Goal: Information Seeking & Learning: Check status

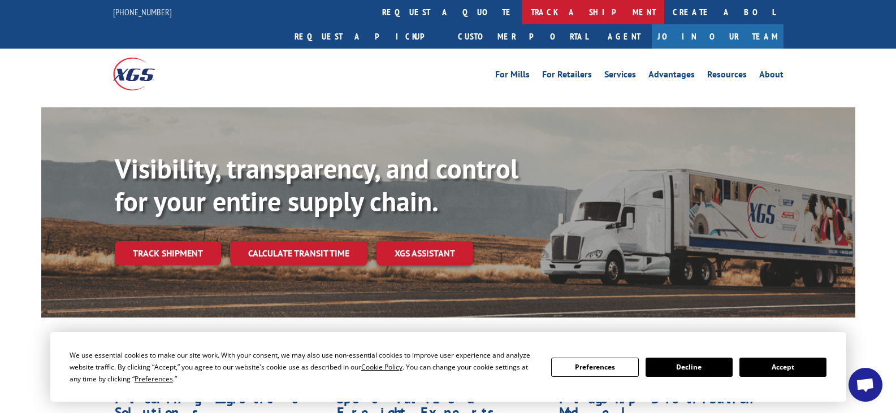
click at [522, 12] on link "track a shipment" at bounding box center [593, 12] width 142 height 24
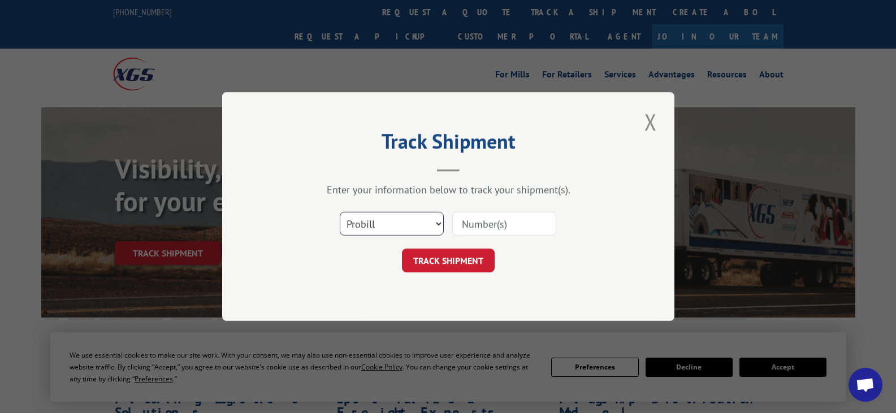
click at [402, 219] on select "Select category... Probill BOL PO" at bounding box center [392, 224] width 104 height 24
select select "po"
click at [340, 212] on select "Select category... Probill BOL PO" at bounding box center [392, 224] width 104 height 24
click at [507, 221] on input at bounding box center [504, 224] width 104 height 24
paste input "17059462"
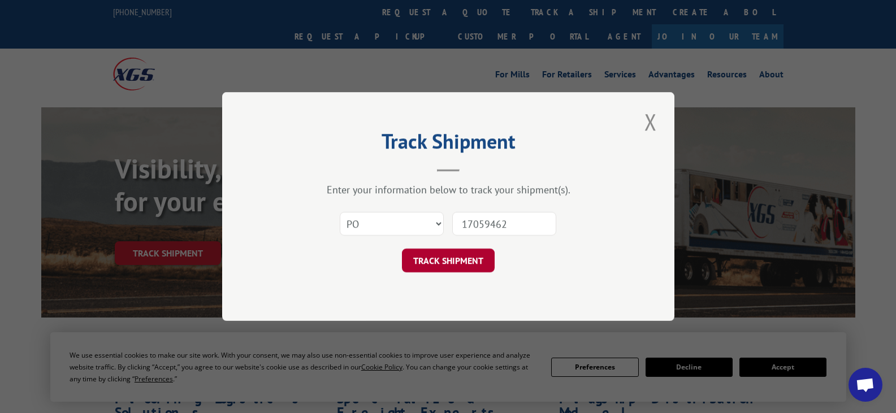
type input "17059462"
click at [467, 260] on button "TRACK SHIPMENT" at bounding box center [448, 261] width 93 height 24
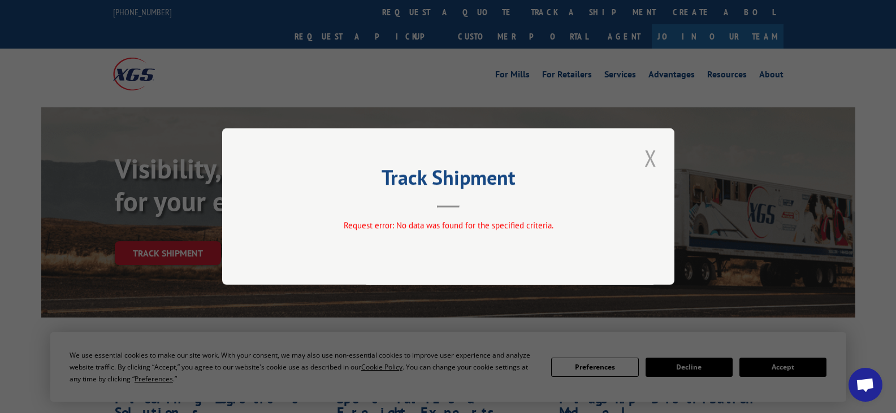
click at [649, 158] on button "Close modal" at bounding box center [650, 157] width 19 height 31
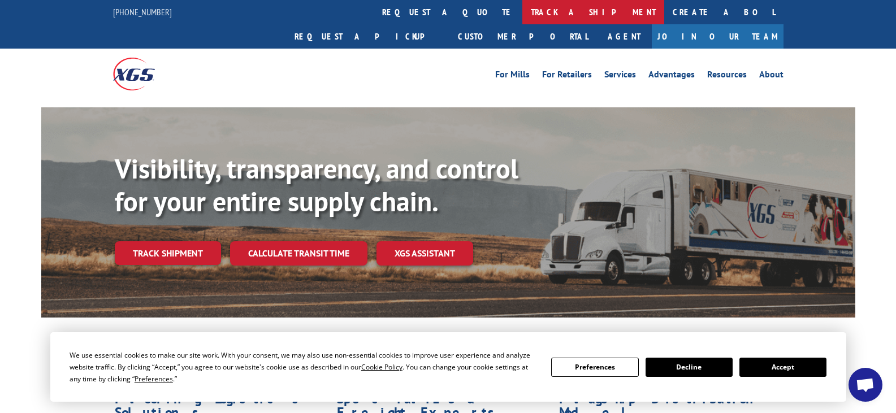
click at [522, 14] on link "track a shipment" at bounding box center [593, 12] width 142 height 24
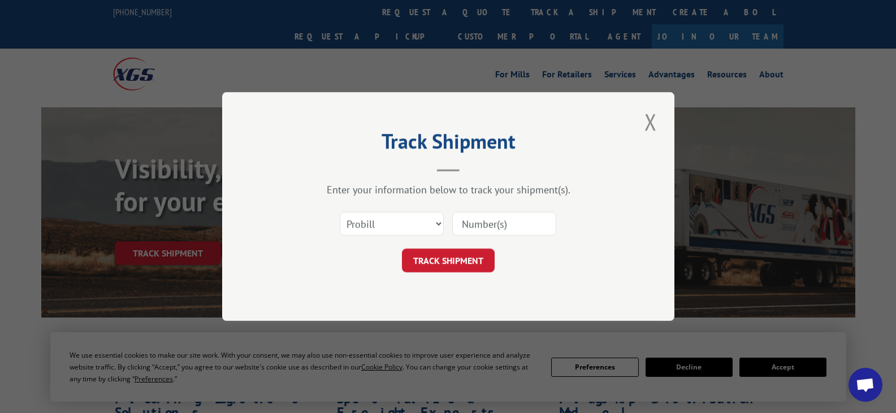
click at [501, 225] on input at bounding box center [504, 224] width 104 height 24
paste input "17059462"
type input "17059462"
click at [405, 223] on select "Select category... Probill BOL PO" at bounding box center [392, 224] width 104 height 24
select select "bol"
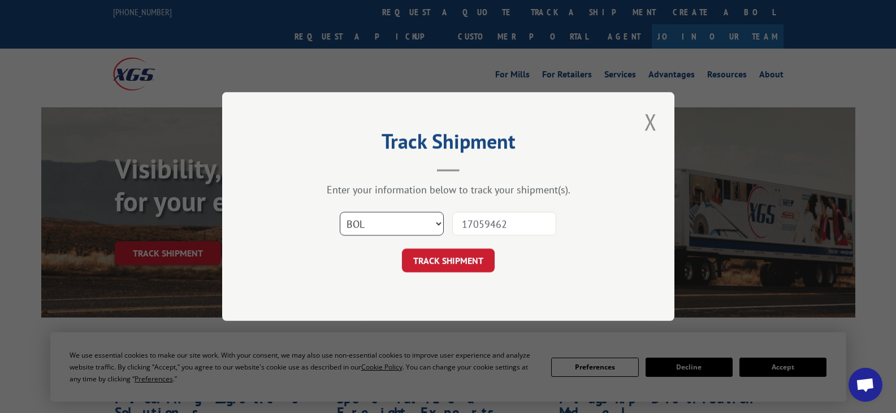
click at [340, 212] on select "Select category... Probill BOL PO" at bounding box center [392, 224] width 104 height 24
click at [439, 262] on button "TRACK SHIPMENT" at bounding box center [448, 261] width 93 height 24
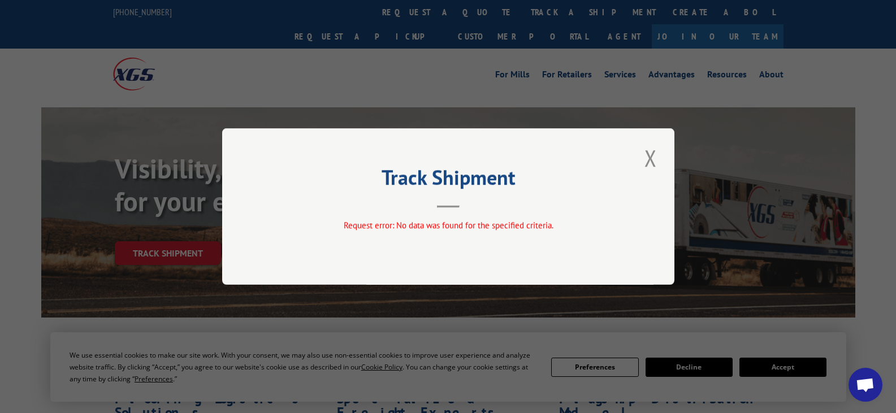
click at [661, 153] on div "Track Shipment Request error: No data was found for the specified criteria." at bounding box center [448, 206] width 452 height 157
click at [657, 154] on button "Close modal" at bounding box center [650, 157] width 19 height 31
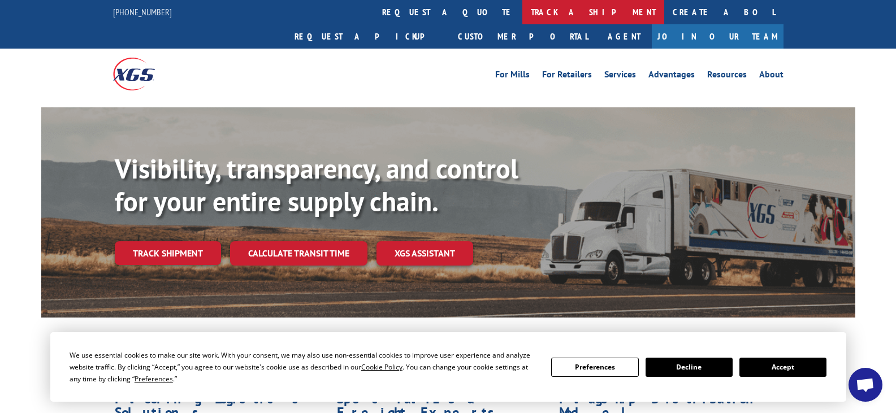
click at [522, 17] on link "track a shipment" at bounding box center [593, 12] width 142 height 24
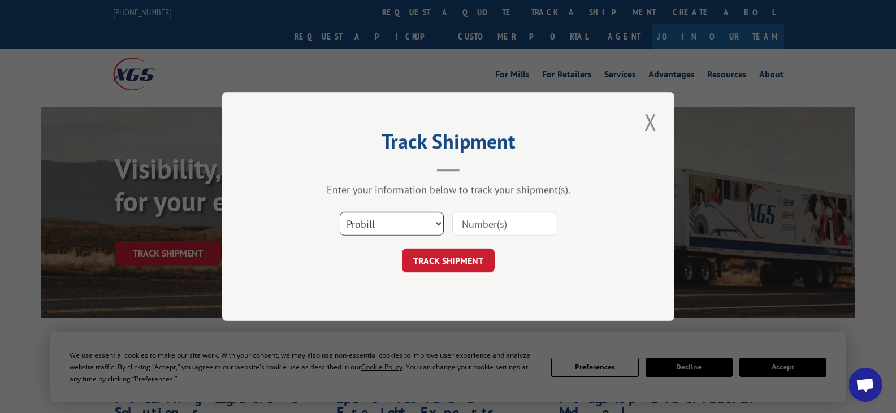
click at [372, 223] on select "Select category... Probill BOL PO" at bounding box center [392, 224] width 104 height 24
select select "po"
click at [340, 212] on select "Select category... Probill BOL PO" at bounding box center [392, 224] width 104 height 24
click at [472, 228] on input at bounding box center [504, 224] width 104 height 24
paste input "17059462"
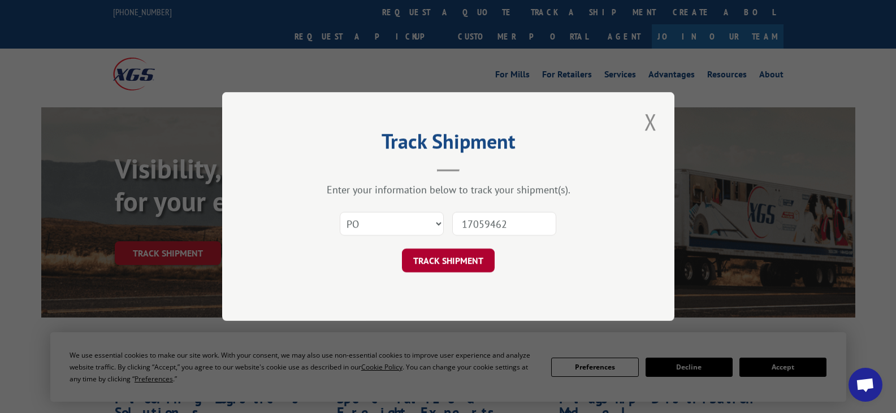
type input "17059462"
click at [465, 253] on button "TRACK SHIPMENT" at bounding box center [448, 261] width 93 height 24
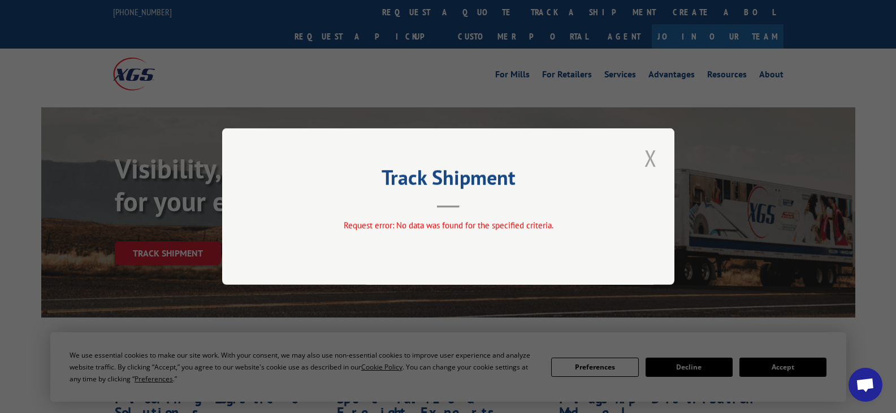
click at [655, 157] on button "Close modal" at bounding box center [650, 157] width 19 height 31
